Goal: Task Accomplishment & Management: Use online tool/utility

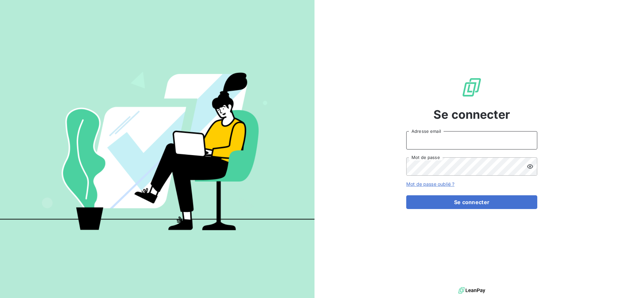
type input "[EMAIL_ADDRESS][DOMAIN_NAME]"
click at [466, 140] on input "[EMAIL_ADDRESS][DOMAIN_NAME]" at bounding box center [471, 140] width 131 height 18
click at [345, 217] on div "Se connecter peigne@serpe.fr Adresse email Mot de passe Mot de passe oublié ? S…" at bounding box center [471, 143] width 314 height 286
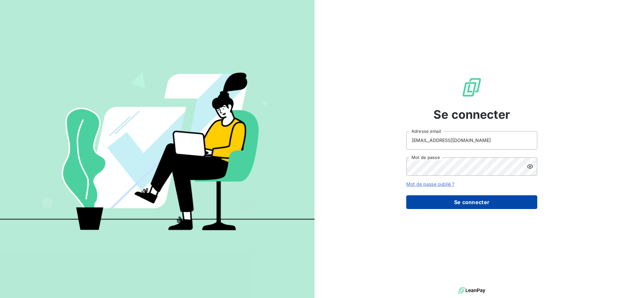
click at [454, 200] on button "Se connecter" at bounding box center [471, 203] width 131 height 14
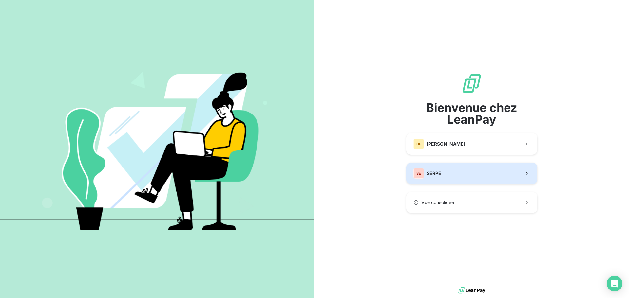
click at [458, 172] on button "SE SERPE" at bounding box center [471, 174] width 131 height 22
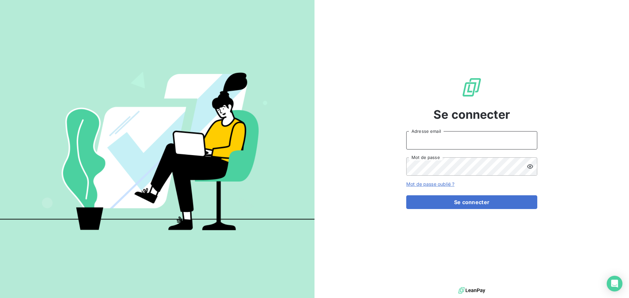
type input "peigne@serpe.fr"
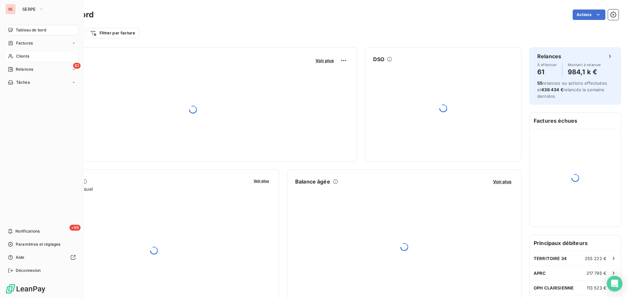
click at [19, 58] on span "Clients" at bounding box center [22, 56] width 13 height 6
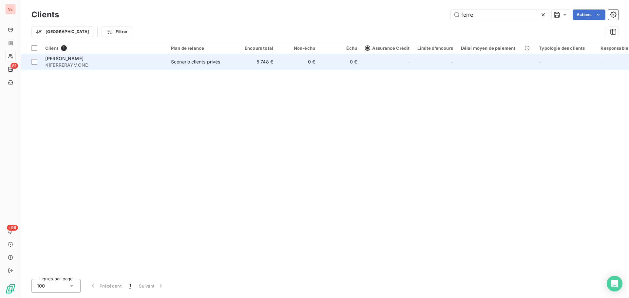
type input "ferre"
click at [155, 65] on span "41FERRERAYMOND" at bounding box center [104, 65] width 118 height 7
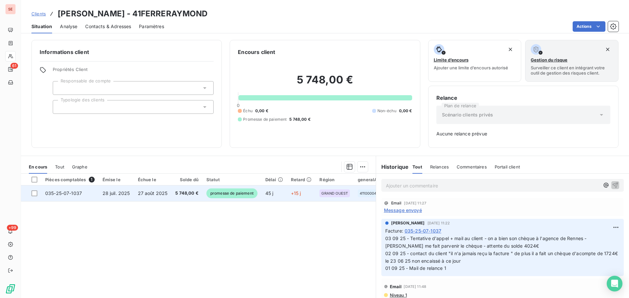
click at [156, 196] on span "27 août 2025" at bounding box center [153, 194] width 30 height 6
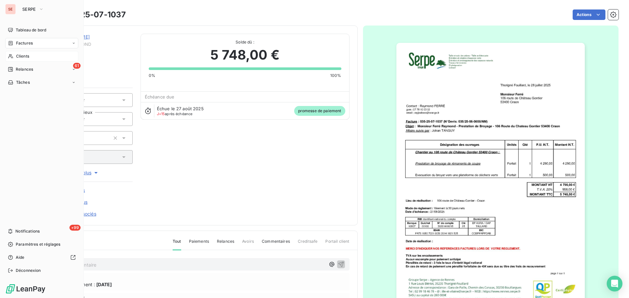
click at [17, 39] on div "Factures" at bounding box center [41, 43] width 73 height 10
click at [20, 58] on span "Clients" at bounding box center [22, 56] width 13 height 6
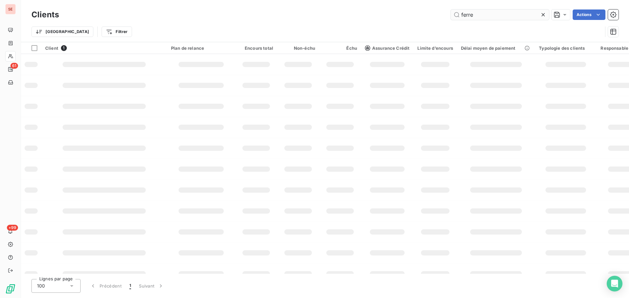
click at [484, 16] on input "ferre" at bounding box center [500, 14] width 98 height 10
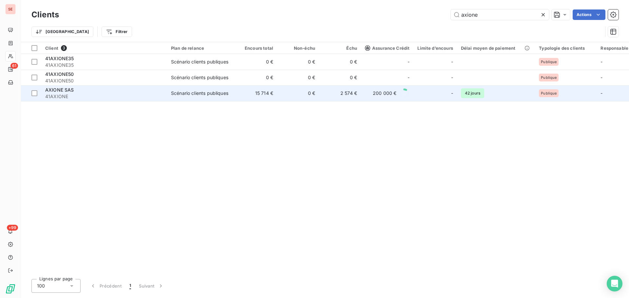
type input "axione"
click at [95, 96] on span "41AXIONE" at bounding box center [104, 96] width 118 height 7
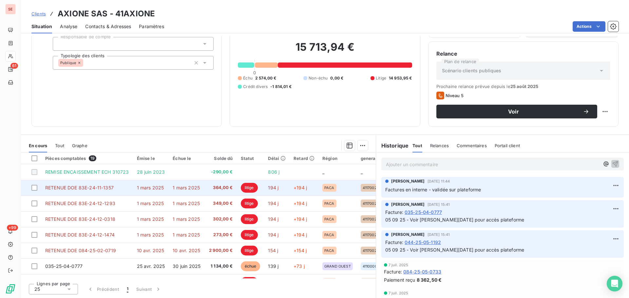
scroll to position [175, 0]
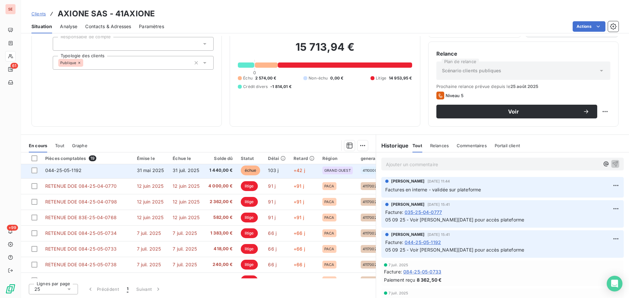
click at [206, 170] on td "1 440,00 €" at bounding box center [220, 171] width 32 height 16
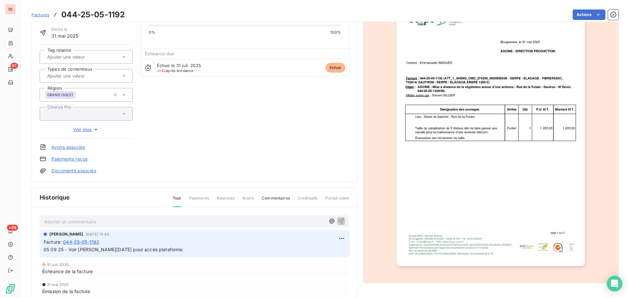
scroll to position [96, 0]
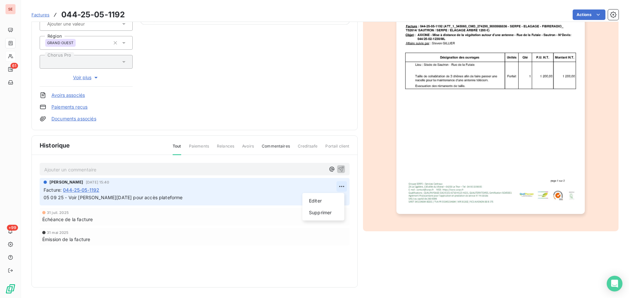
click at [338, 187] on html "SE 61 +99 Factures 044-25-05-1192 Actions AXIONE SAS 41AXIONE Montant initial 1…" at bounding box center [314, 149] width 629 height 298
click at [327, 199] on div "Editer" at bounding box center [323, 201] width 37 height 10
drag, startPoint x: 160, startPoint y: 199, endPoint x: 46, endPoint y: 195, distance: 114.4
click at [47, 195] on p "05 09 25 - Voir Shirley lundi pour accès plateforme" at bounding box center [190, 198] width 293 height 8
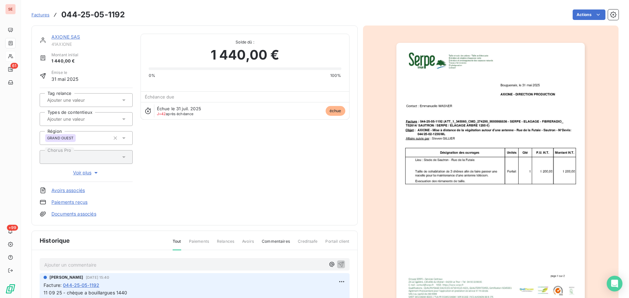
click at [69, 35] on link "AXIONE SAS" at bounding box center [65, 37] width 29 height 6
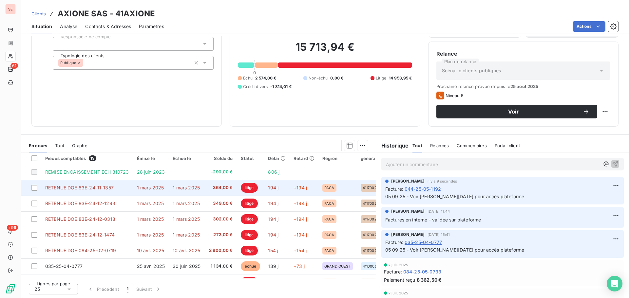
scroll to position [87, 0]
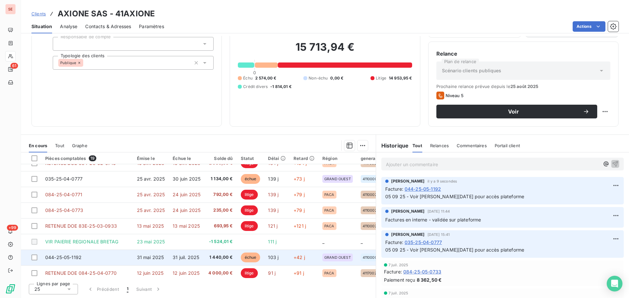
click at [207, 253] on td "1 440,00 €" at bounding box center [220, 258] width 32 height 16
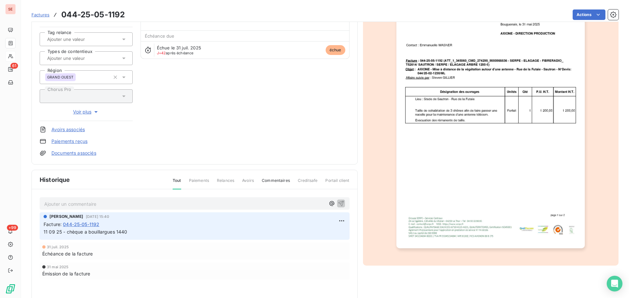
scroll to position [96, 0]
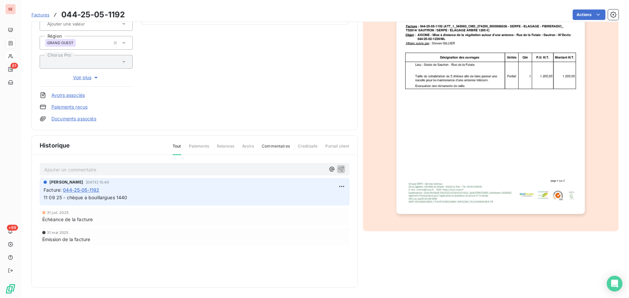
click at [340, 187] on html "SE 61 +99 Factures 044-25-05-1192 Actions AXIONE SAS 41AXIONE Montant initial 1…" at bounding box center [314, 149] width 629 height 298
click at [314, 200] on div "Editer" at bounding box center [323, 201] width 37 height 10
drag, startPoint x: 172, startPoint y: 202, endPoint x: -19, endPoint y: 201, distance: 191.0
click at [0, 201] on html "SE 61 +99 Factures 044-25-05-1192 Actions AXIONE SAS 41AXIONE Montant initial 1…" at bounding box center [314, 149] width 629 height 298
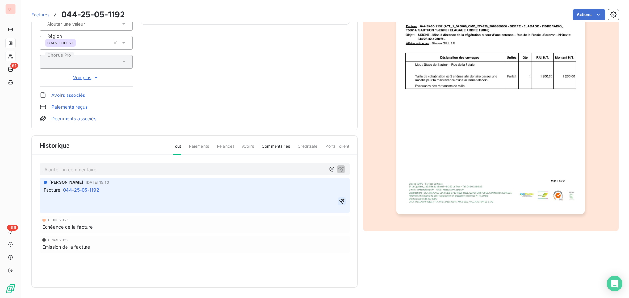
click at [338, 203] on icon "button" at bounding box center [341, 201] width 7 height 7
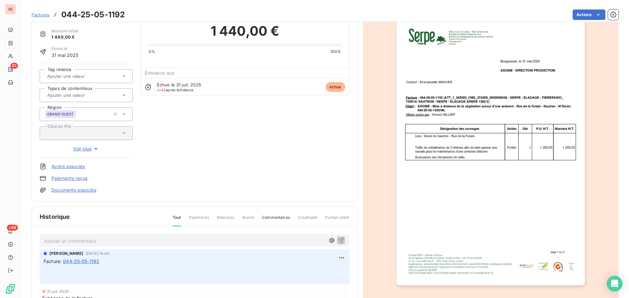
scroll to position [0, 0]
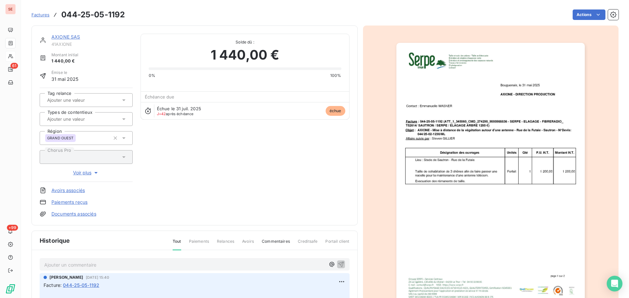
click at [451, 101] on img "button" at bounding box center [490, 176] width 188 height 267
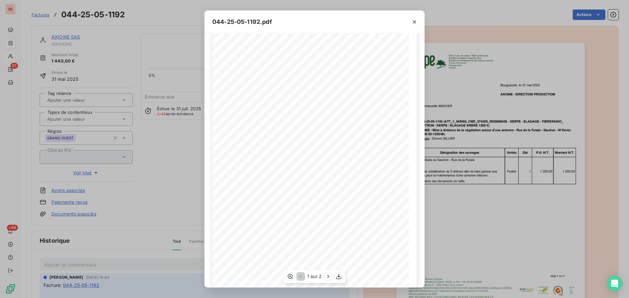
scroll to position [39, 0]
click at [327, 281] on div "1 sur 2" at bounding box center [315, 276] width 62 height 13
click at [326, 278] on icon "button" at bounding box center [328, 276] width 7 height 7
click at [302, 274] on icon "button" at bounding box center [300, 276] width 7 height 7
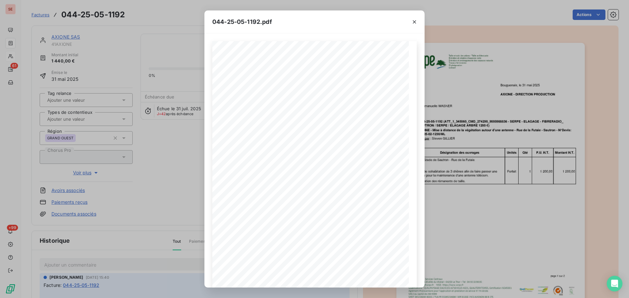
click at [155, 170] on div "044-25-05-1192.pdf Bouguenais, le 31 mai 2025 AXIONE - DIRECTION PRODUCTION Con…" at bounding box center [314, 149] width 629 height 298
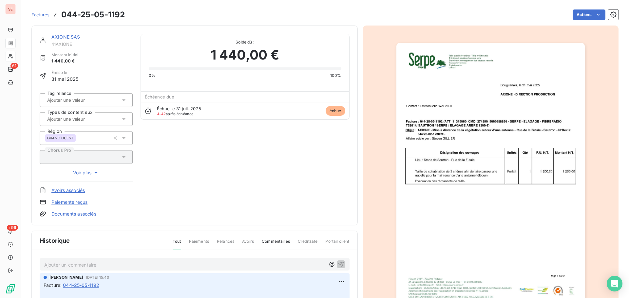
click at [62, 34] on div "AXIONE SAS" at bounding box center [91, 37] width 81 height 7
click at [64, 36] on link "AXIONE SAS" at bounding box center [65, 37] width 29 height 6
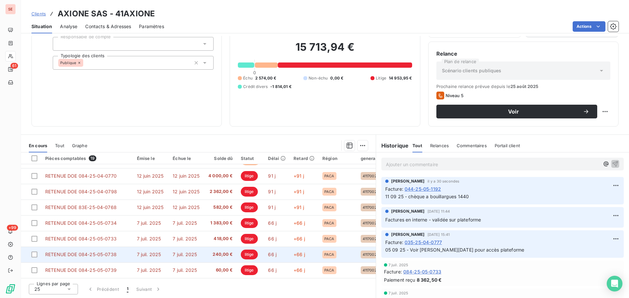
scroll to position [100, 0]
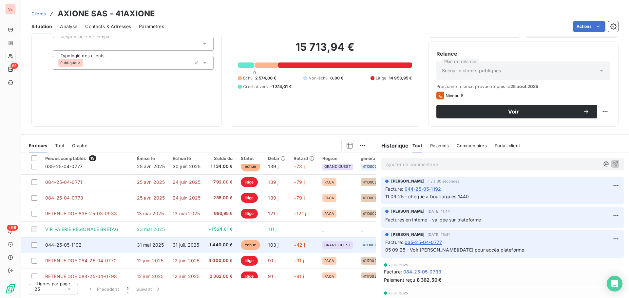
click at [209, 245] on span "1 440,00 €" at bounding box center [220, 245] width 25 height 7
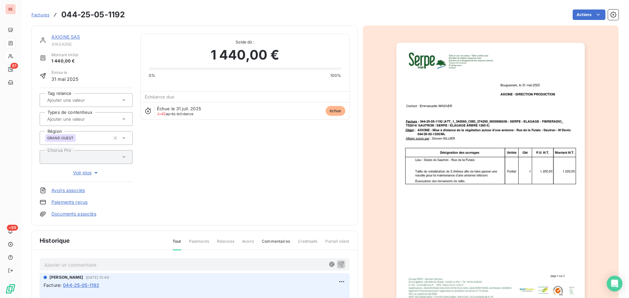
click at [84, 266] on p "Ajouter un commentaire ﻿" at bounding box center [184, 265] width 281 height 8
click at [340, 262] on icon "button" at bounding box center [341, 264] width 7 height 7
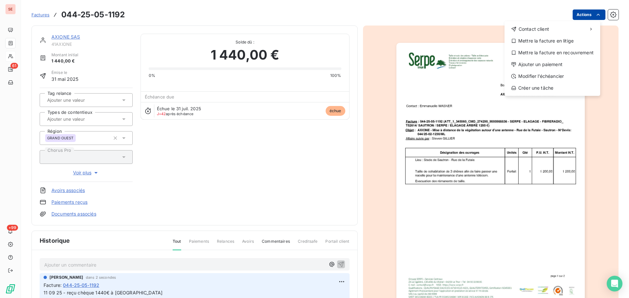
click at [580, 13] on html "SE 61 +99 Factures 044-25-05-1192 Actions Contact client Mettre la facture en l…" at bounding box center [314, 149] width 629 height 298
click at [552, 62] on div "Ajouter un paiement" at bounding box center [552, 64] width 90 height 10
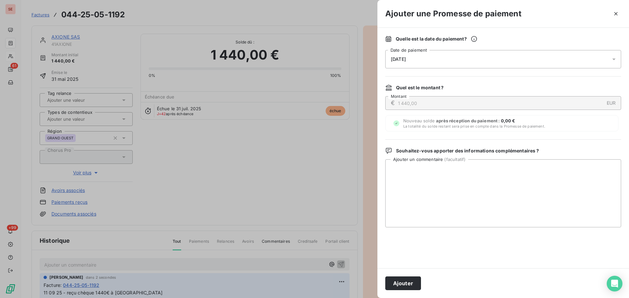
click at [523, 65] on div "12/09/2025" at bounding box center [503, 59] width 236 height 18
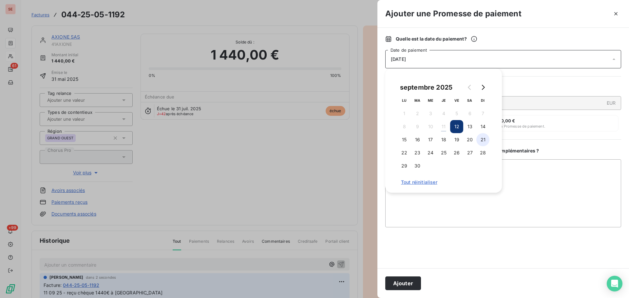
click at [484, 141] on button "21" at bounding box center [482, 139] width 13 height 13
click at [409, 283] on button "Ajouter" at bounding box center [403, 284] width 36 height 14
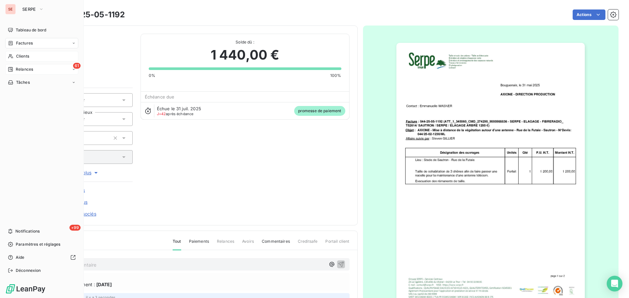
click at [24, 68] on span "Relances" at bounding box center [24, 69] width 17 height 6
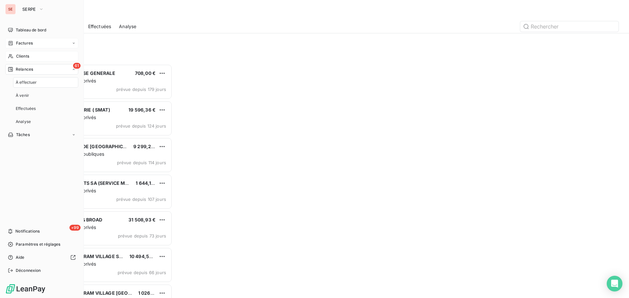
scroll to position [229, 136]
click at [37, 42] on div "Factures" at bounding box center [41, 43] width 73 height 10
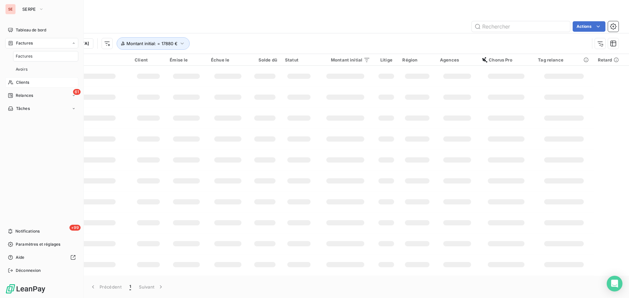
click at [37, 42] on div "Factures" at bounding box center [41, 43] width 73 height 10
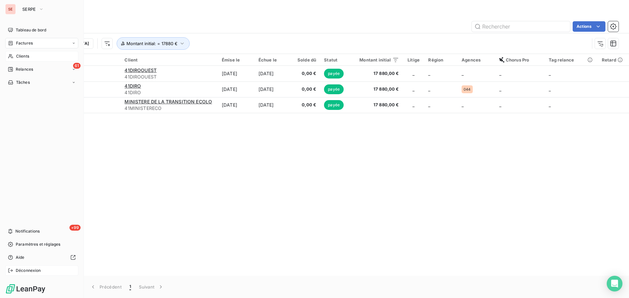
click at [8, 273] on div "Déconnexion" at bounding box center [41, 271] width 73 height 10
